Goal: Find specific page/section: Find specific page/section

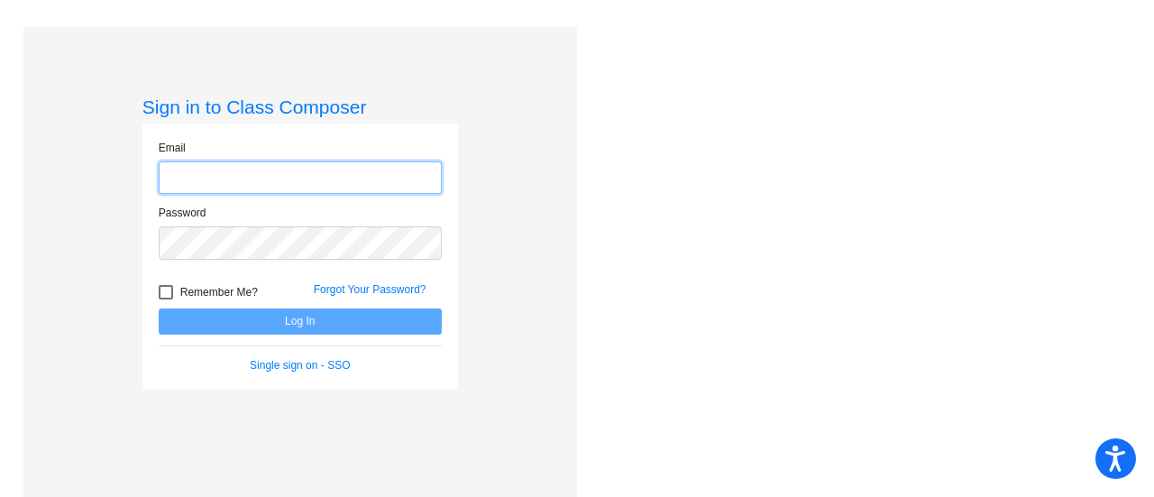
type input "[EMAIL_ADDRESS][PERSON_NAME][DOMAIN_NAME]"
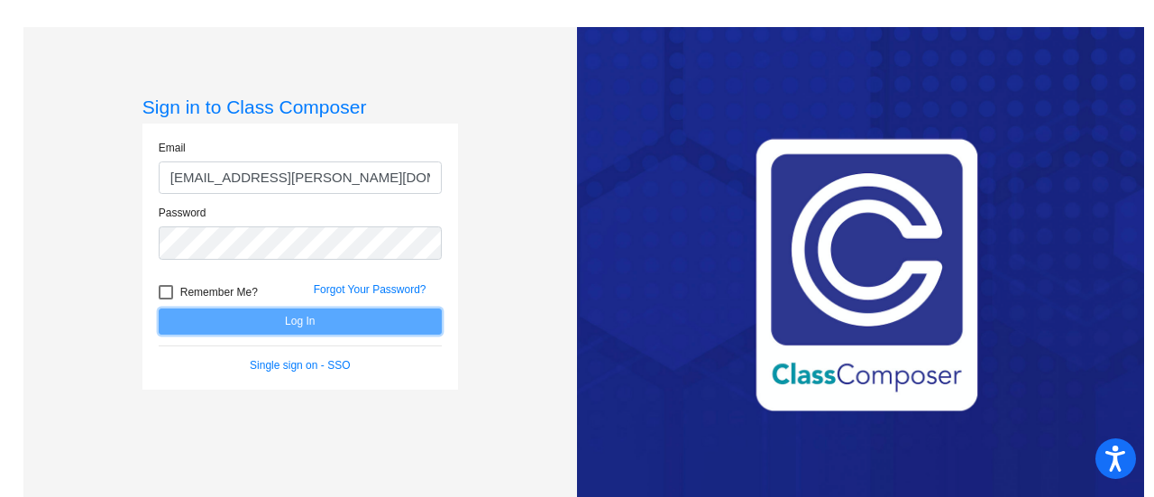
click at [306, 325] on button "Log In" at bounding box center [300, 321] width 283 height 26
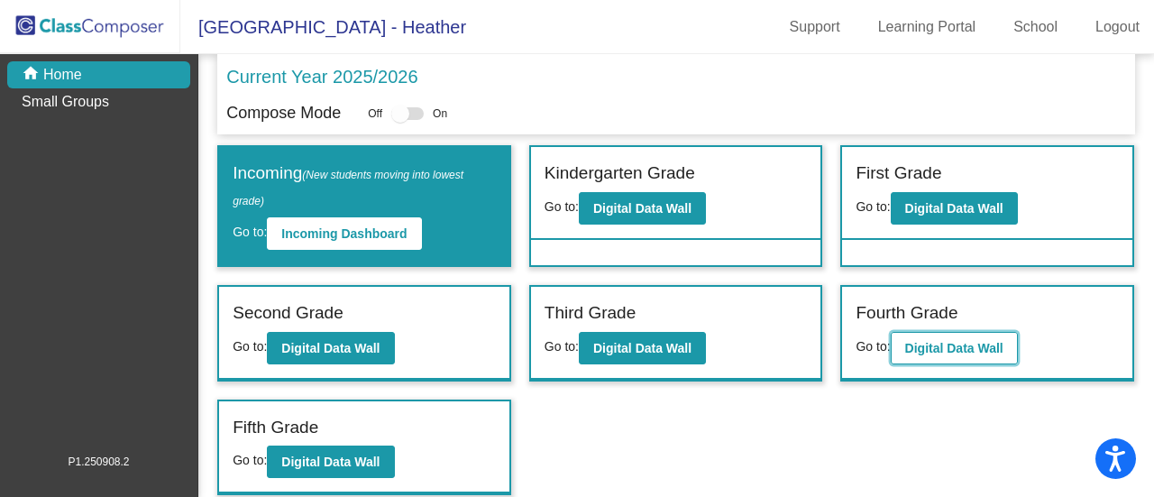
click at [952, 344] on b "Digital Data Wall" at bounding box center [954, 348] width 98 height 14
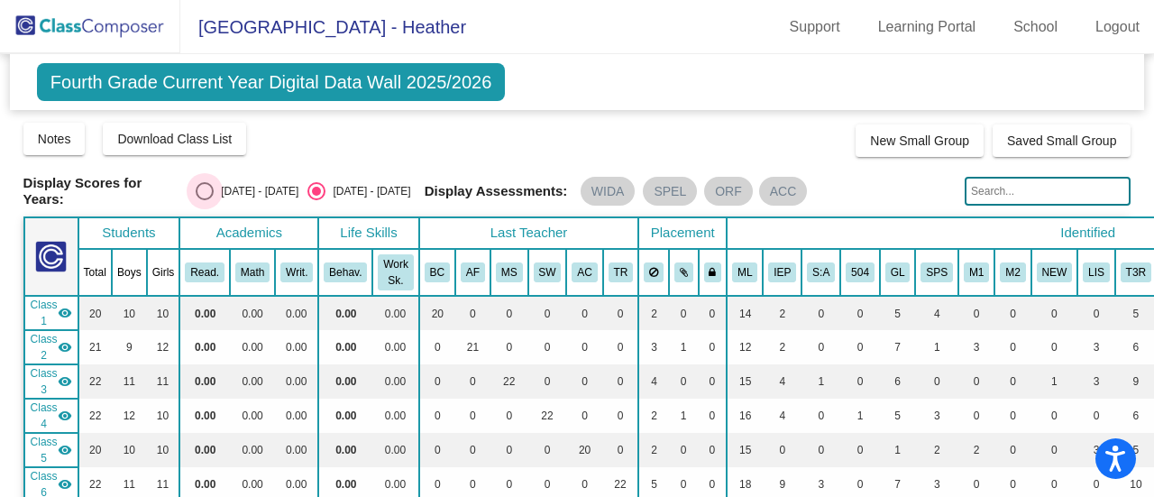
click at [205, 191] on div "Select an option" at bounding box center [205, 191] width 18 height 18
click at [205, 200] on input "[DATE] - [DATE]" at bounding box center [204, 200] width 1 height 1
radio input "true"
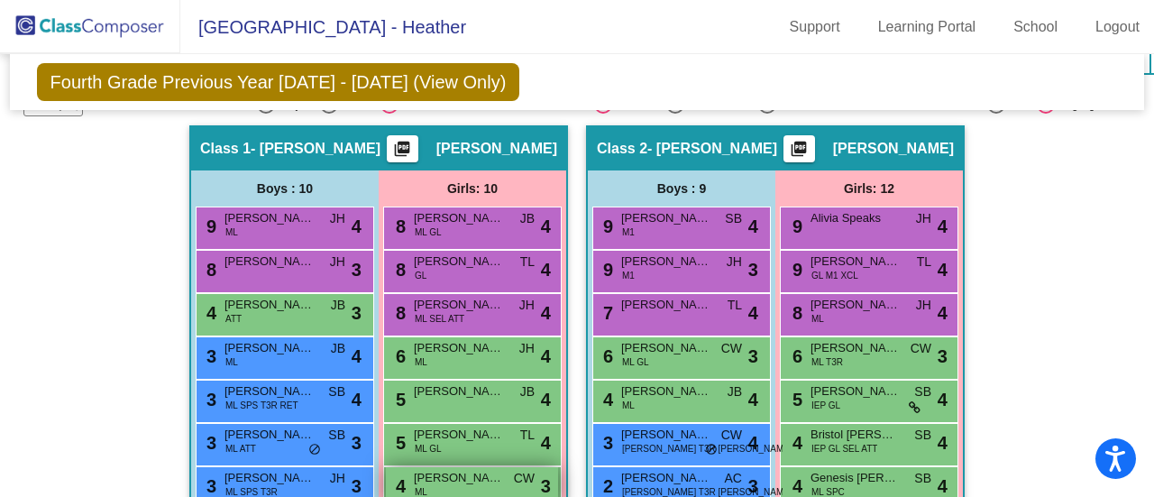
scroll to position [541, 0]
